Goal: Task Accomplishment & Management: Use online tool/utility

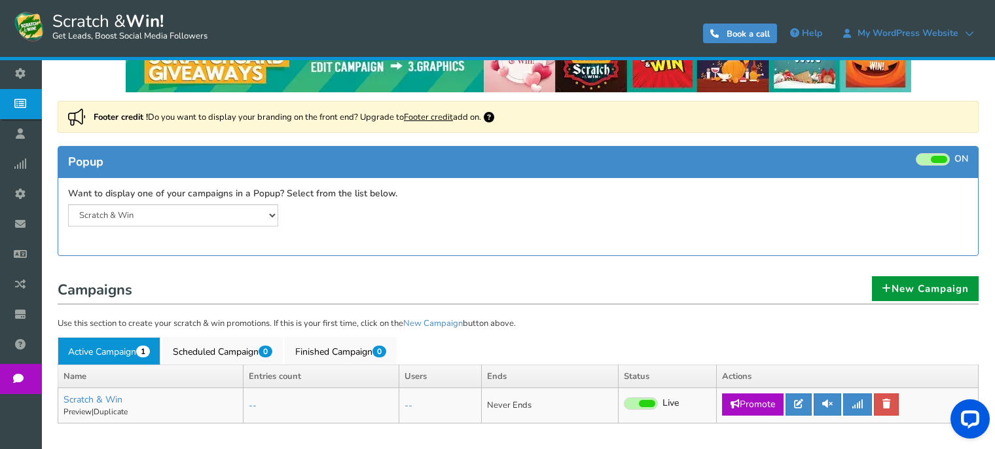
click at [921, 292] on link "New Campaign" at bounding box center [925, 288] width 107 height 25
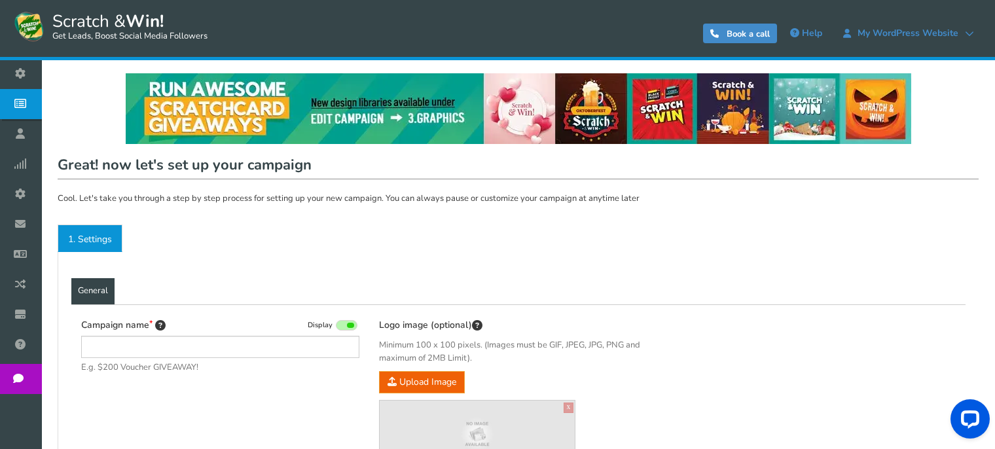
type input "Scratch & Win"
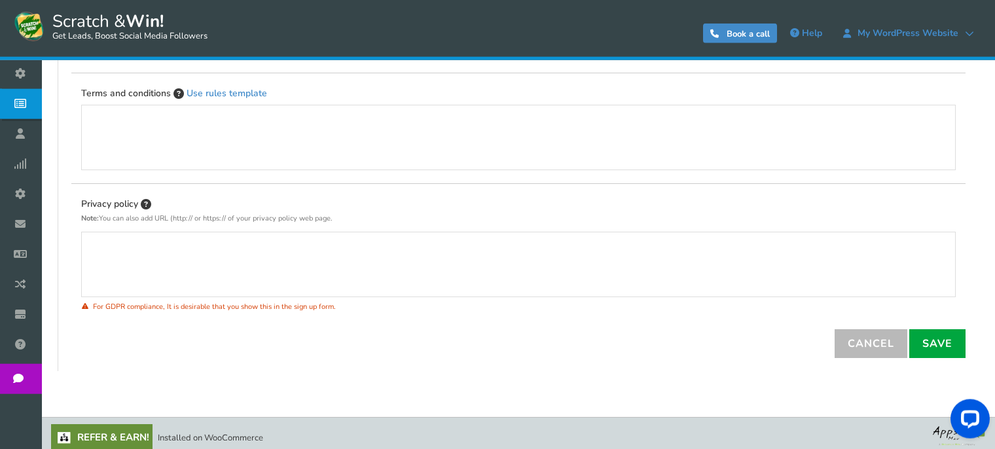
scroll to position [481, 0]
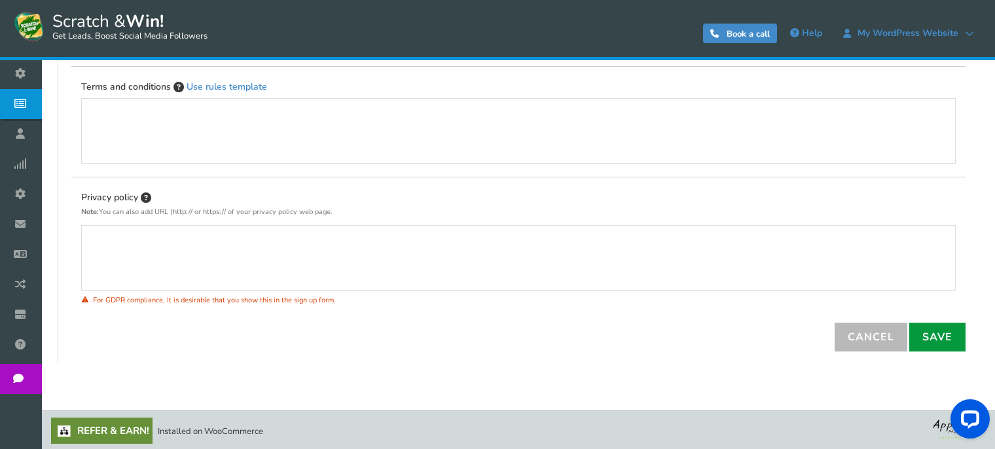
click at [931, 334] on link "Save" at bounding box center [938, 337] width 56 height 29
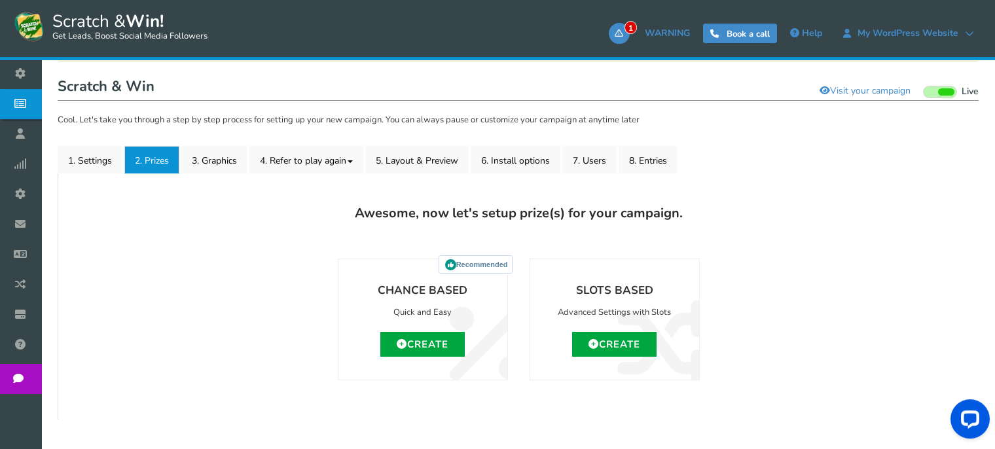
scroll to position [177, 0]
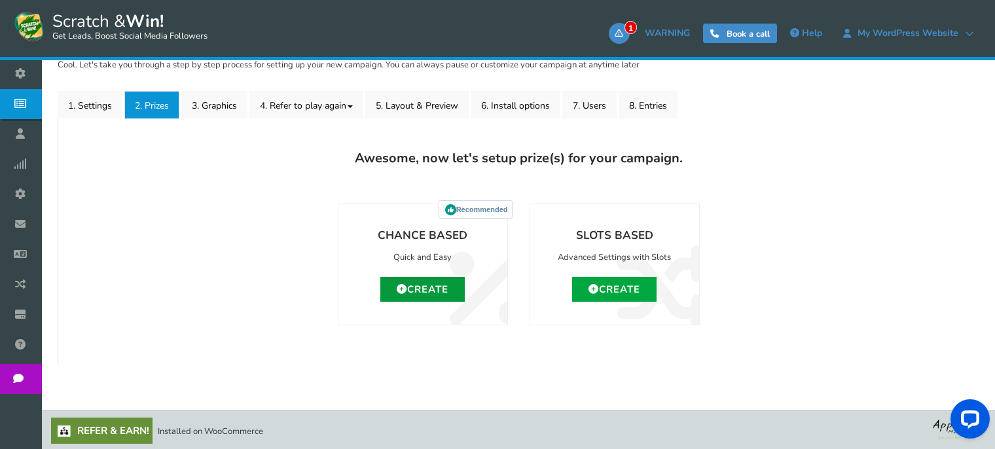
click at [427, 291] on link "Create" at bounding box center [422, 289] width 84 height 25
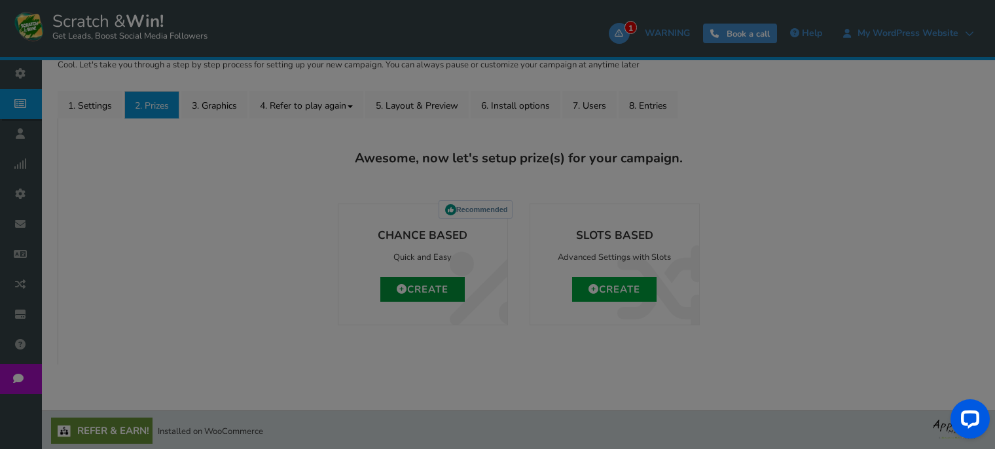
type input "0"
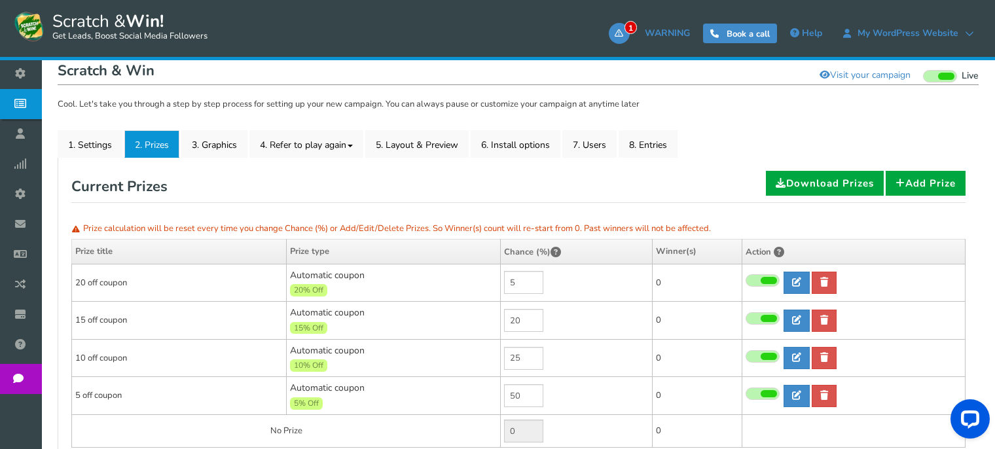
scroll to position [0, 0]
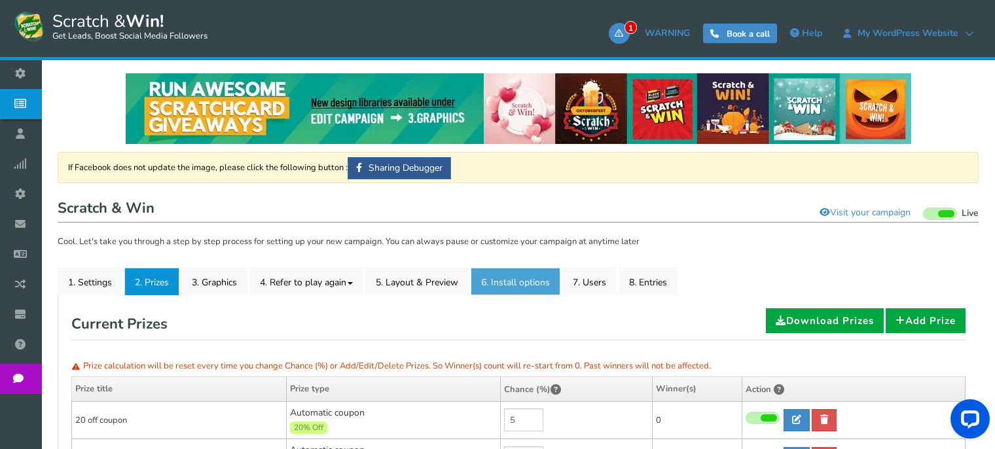
click at [531, 280] on link "6. Install options New" at bounding box center [516, 282] width 90 height 28
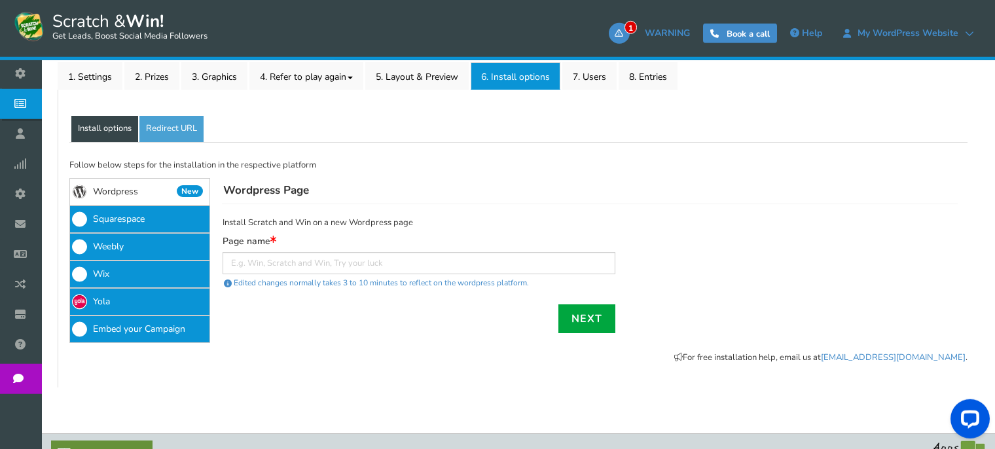
scroll to position [207, 0]
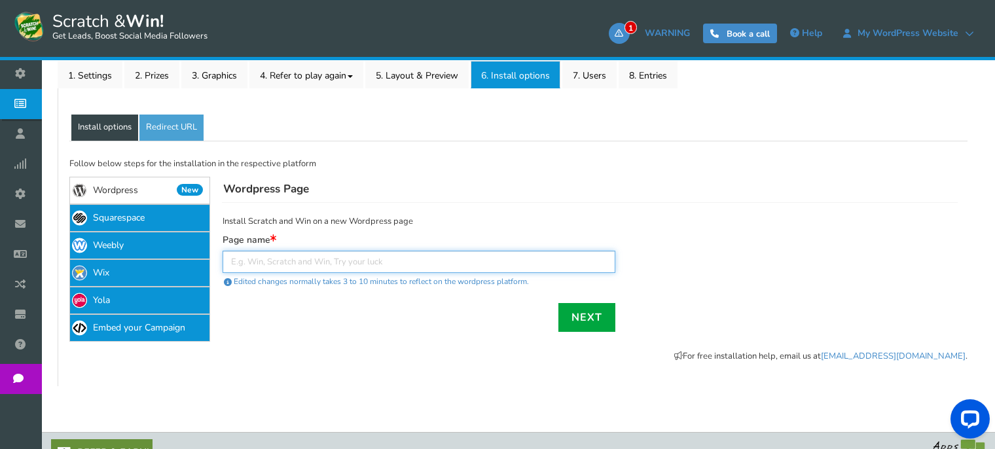
click at [390, 261] on input "text" at bounding box center [419, 262] width 393 height 22
type input "asdsadasdasd"
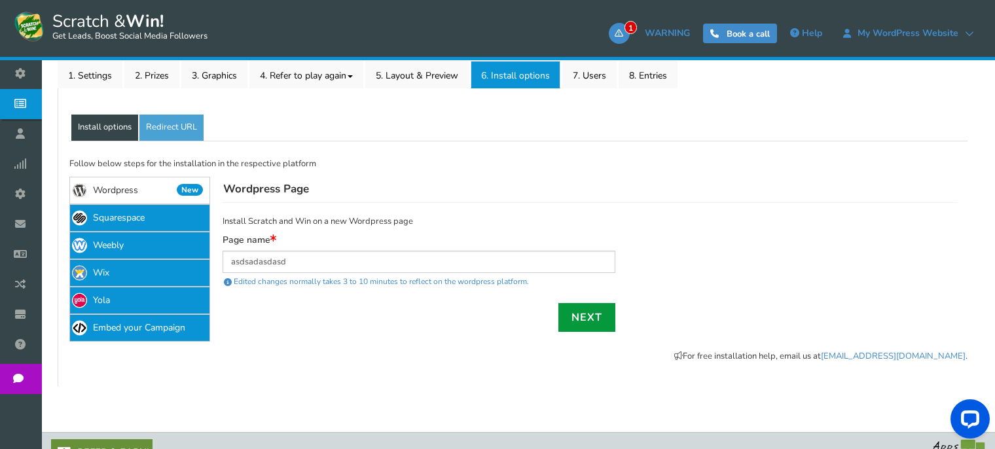
click at [589, 318] on link "Next" at bounding box center [587, 317] width 57 height 29
